Goal: Task Accomplishment & Management: Use online tool/utility

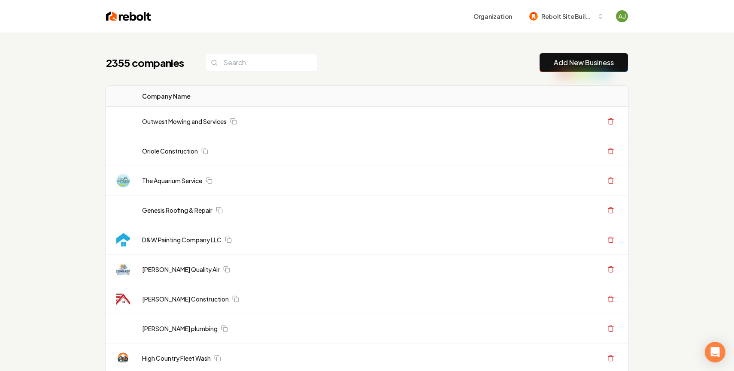
click at [242, 72] on div "2355 companies Add New Business" at bounding box center [367, 62] width 522 height 19
click at [253, 63] on input "search" at bounding box center [262, 63] width 112 height 18
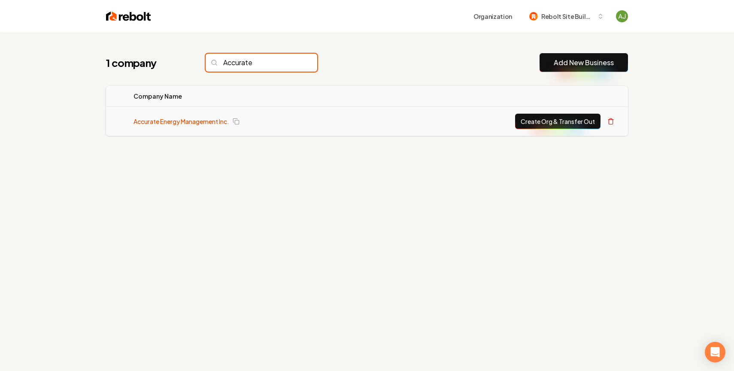
type input "Accurate"
click at [203, 122] on link "Accurate Energy Management Inc." at bounding box center [182, 121] width 96 height 9
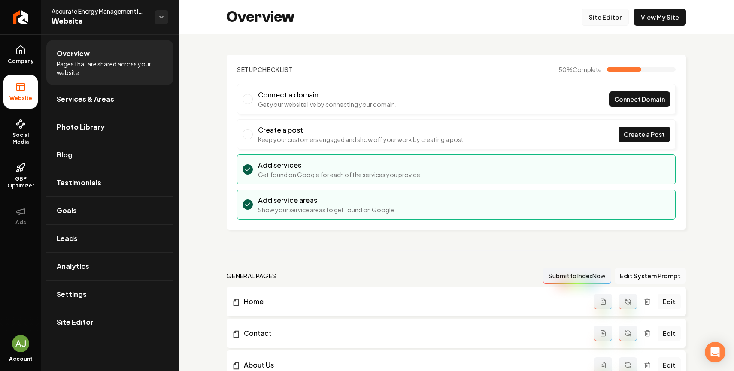
click at [612, 22] on link "Site Editor" at bounding box center [605, 17] width 47 height 17
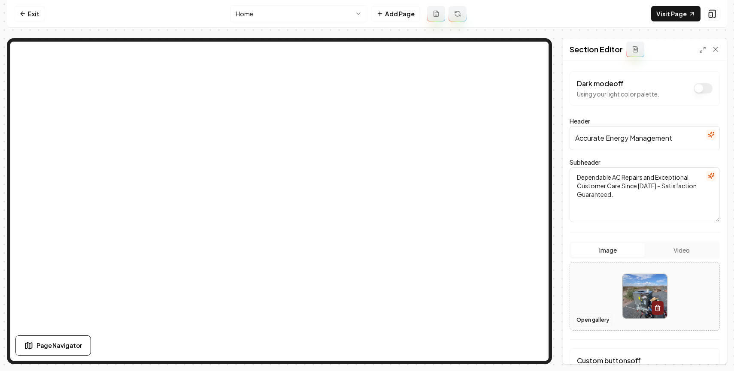
click at [594, 319] on button "Open gallery" at bounding box center [593, 320] width 39 height 14
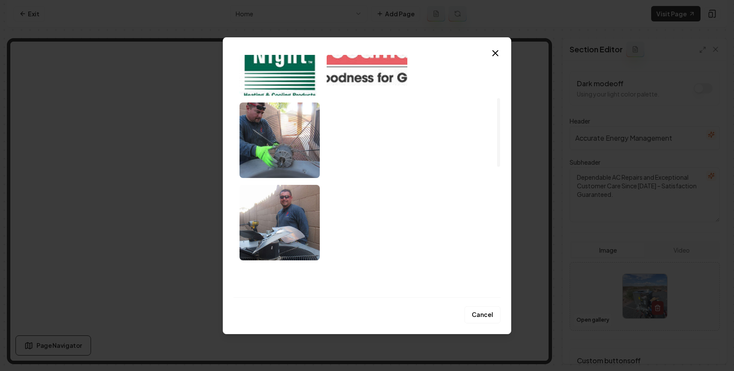
scroll to position [158, 0]
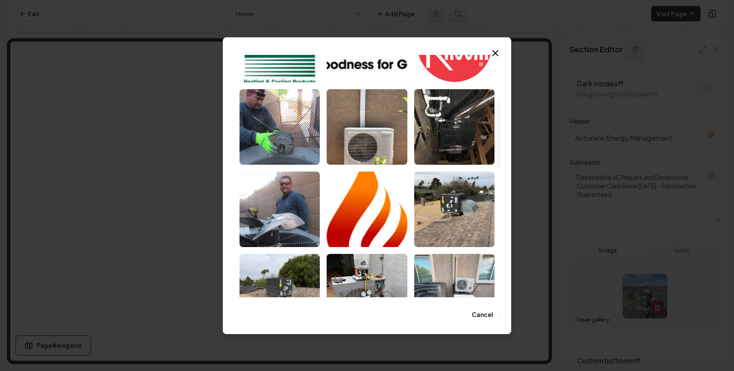
click at [294, 215] on img "Select image image_68c413a95c7cd75eb8350a32.jpg" at bounding box center [280, 210] width 80 height 76
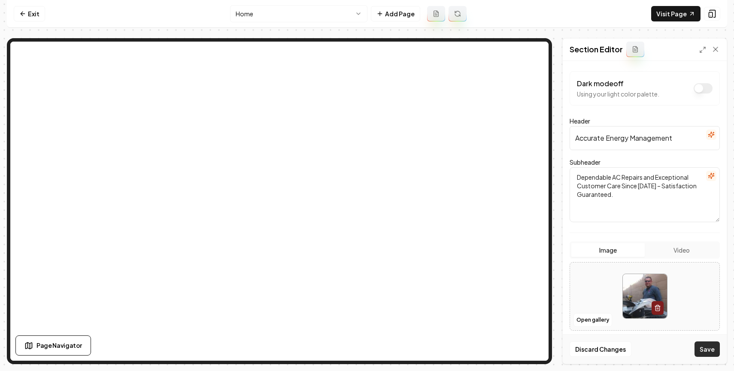
click at [707, 350] on button "Save" at bounding box center [707, 349] width 25 height 15
click at [596, 325] on button "Open gallery" at bounding box center [593, 320] width 39 height 14
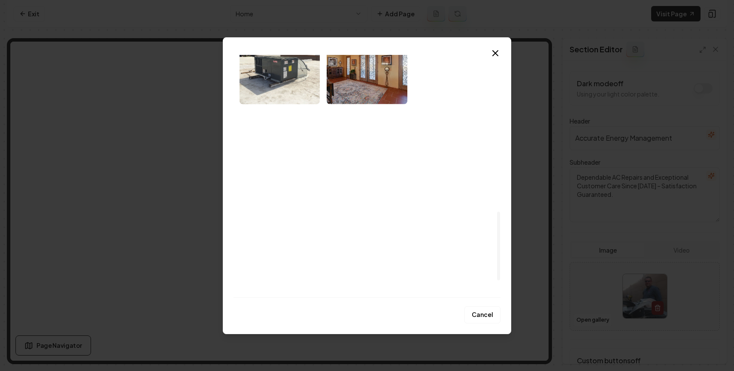
scroll to position [547, 0]
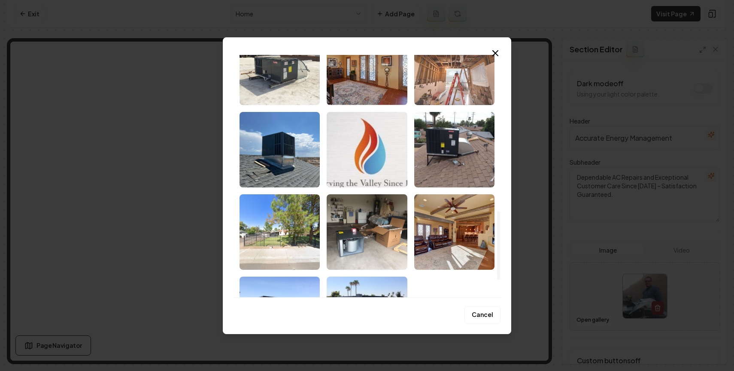
click at [447, 92] on img "Select image image_68c411565c7cd75eb824a257.jpeg" at bounding box center [454, 68] width 80 height 76
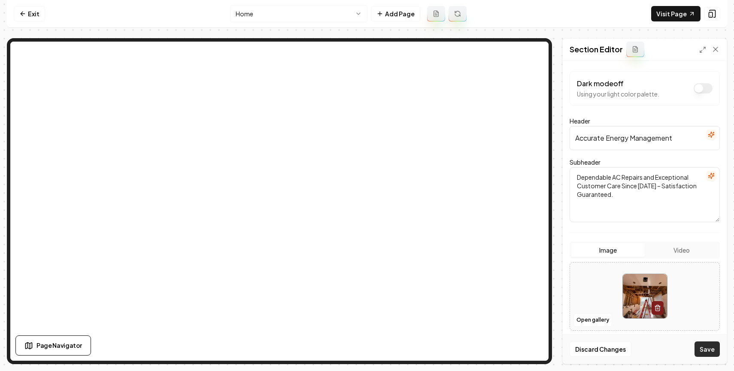
click at [705, 348] on button "Save" at bounding box center [707, 349] width 25 height 15
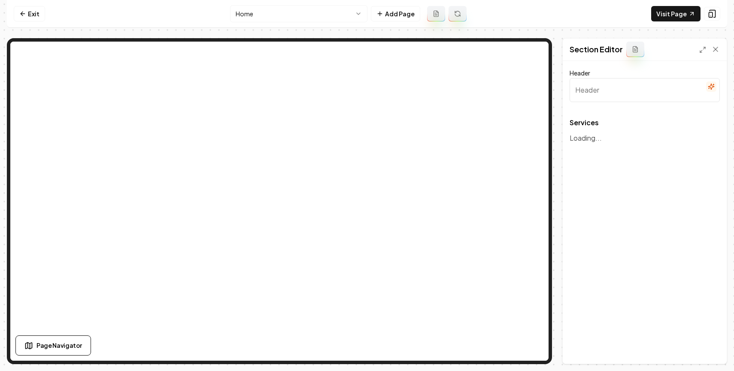
type input "Our Expert HVAC Services"
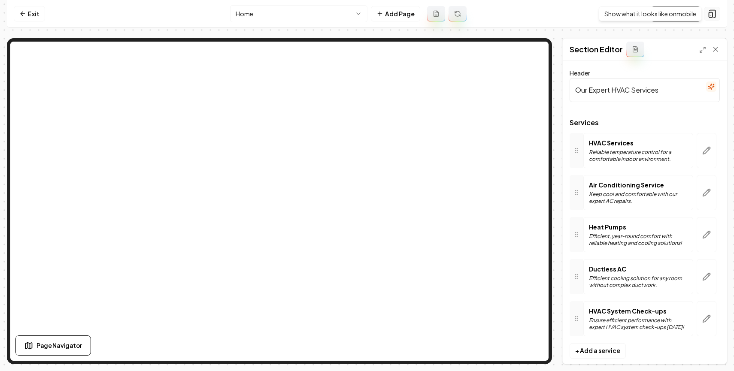
click at [711, 13] on icon at bounding box center [712, 13] width 9 height 9
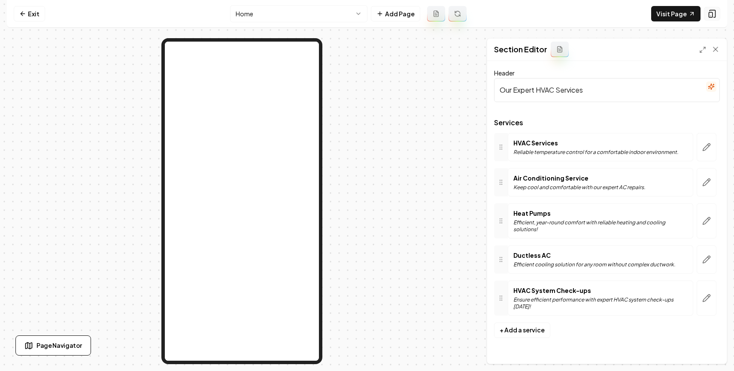
click at [711, 13] on icon at bounding box center [712, 13] width 9 height 9
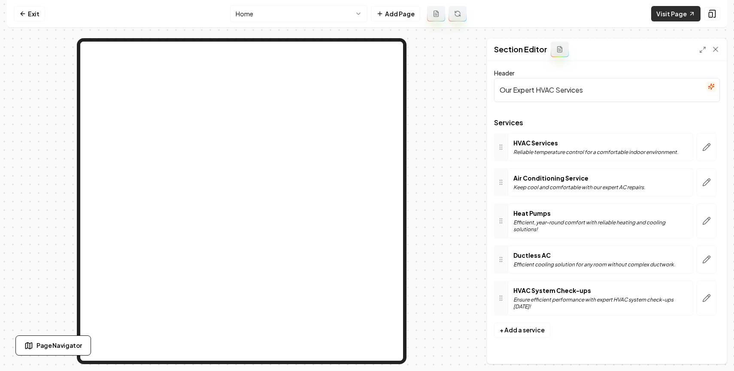
click at [685, 14] on link "Visit Page" at bounding box center [675, 13] width 49 height 15
click at [38, 15] on link "Exit" at bounding box center [29, 13] width 31 height 15
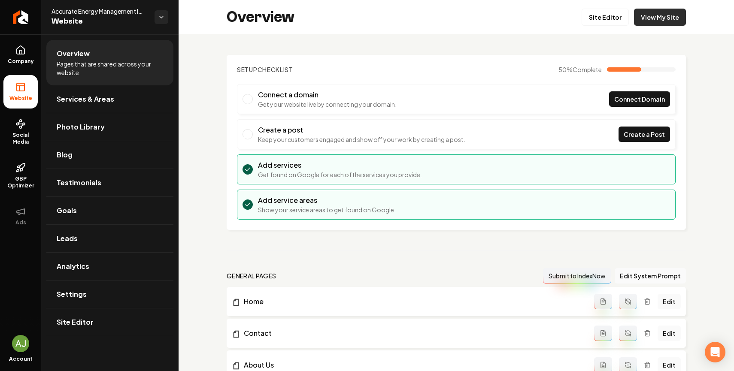
click at [671, 21] on link "View My Site" at bounding box center [660, 17] width 52 height 17
